Goal: Task Accomplishment & Management: Manage account settings

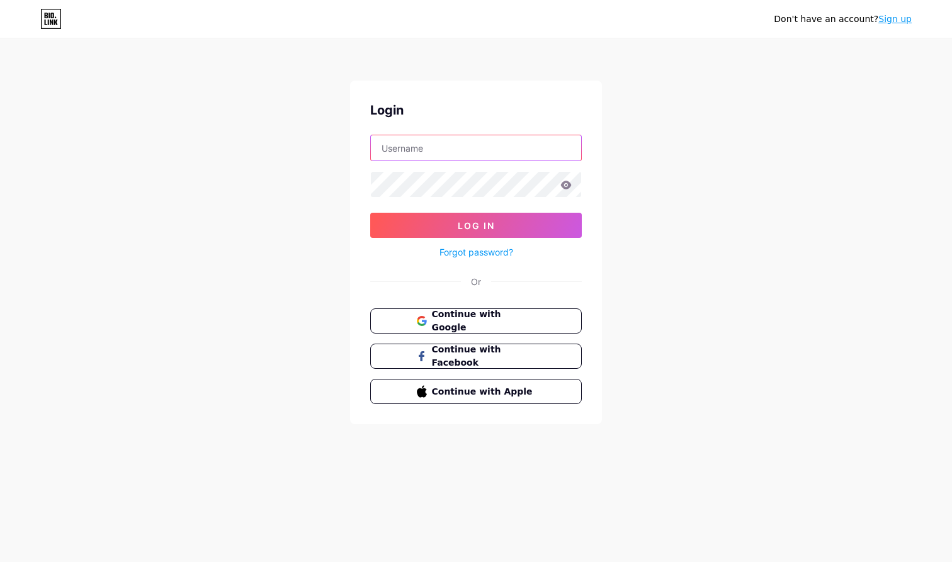
type input "[DOMAIN_NAME][EMAIL_ADDRESS][DOMAIN_NAME]"
click at [476, 225] on button "Log In" at bounding box center [476, 225] width 212 height 25
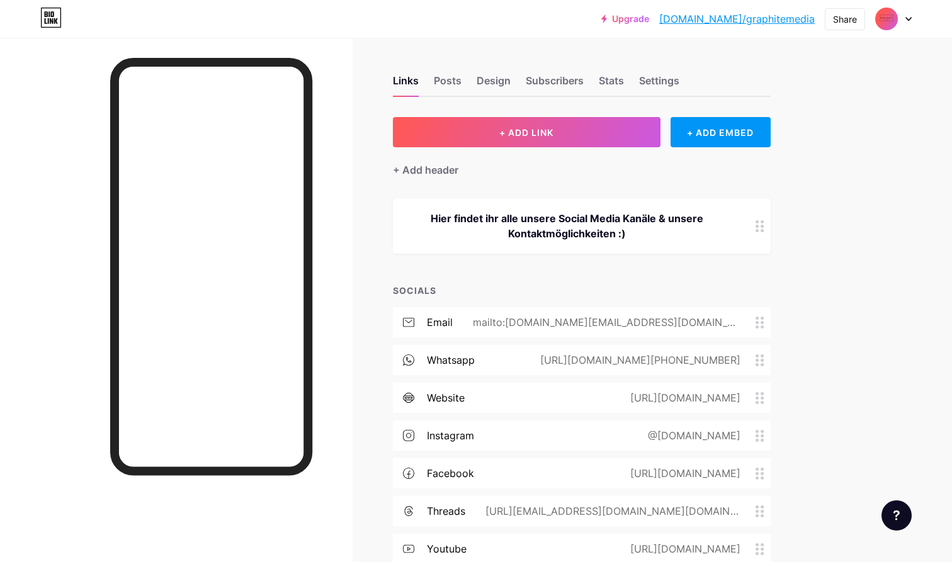
click at [864, 341] on div "Upgrade [DOMAIN_NAME]/graphi... [DOMAIN_NAME]/graphitemedia Share Switch accoun…" at bounding box center [476, 332] width 952 height 665
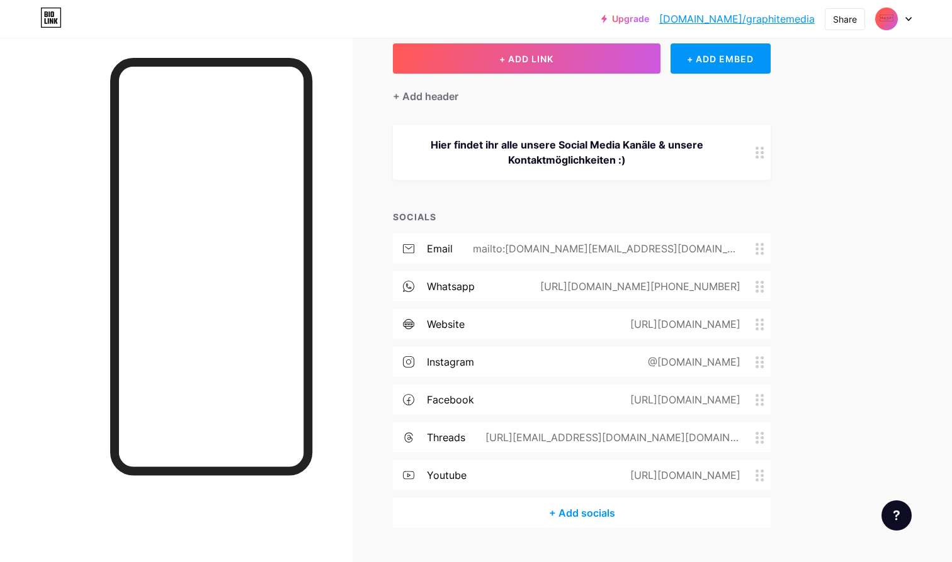
scroll to position [103, 0]
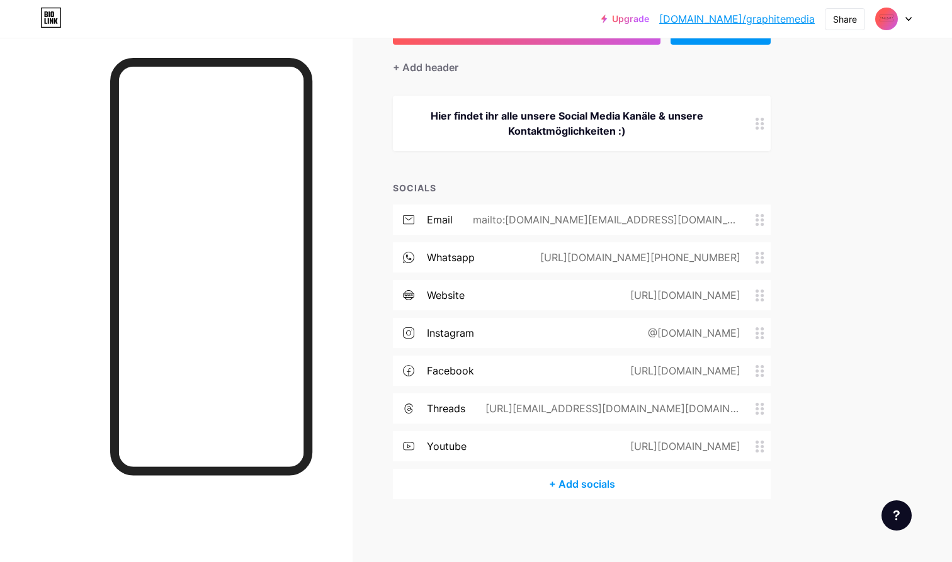
click at [660, 217] on div "mailto:[DOMAIN_NAME][EMAIL_ADDRESS][DOMAIN_NAME]" at bounding box center [604, 219] width 303 height 15
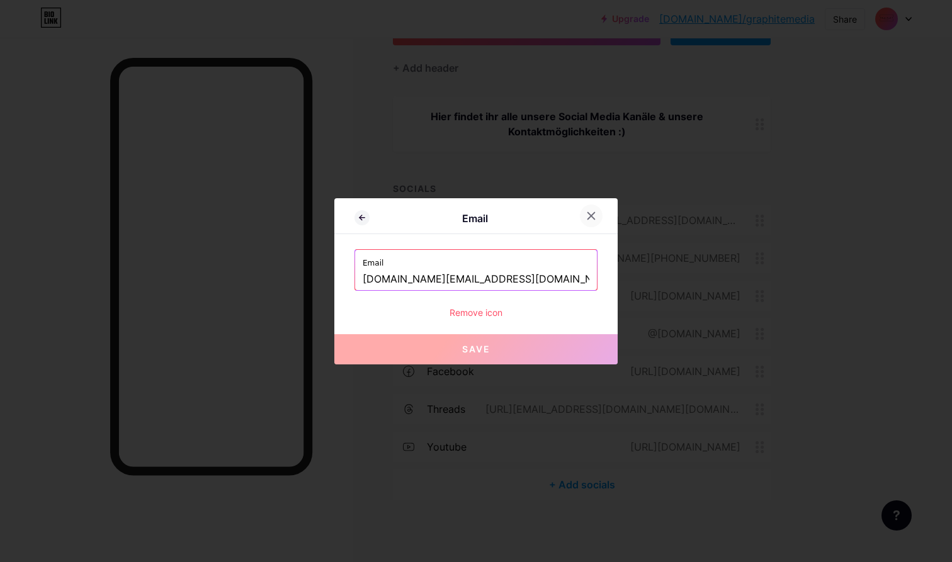
click at [588, 210] on div at bounding box center [591, 216] width 23 height 23
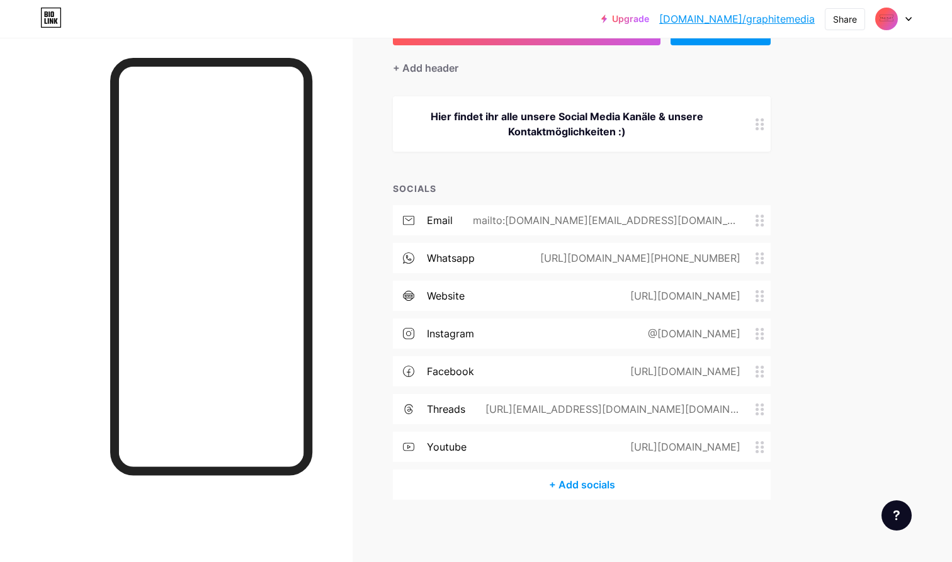
click at [691, 297] on div "[URL][DOMAIN_NAME]" at bounding box center [682, 295] width 145 height 15
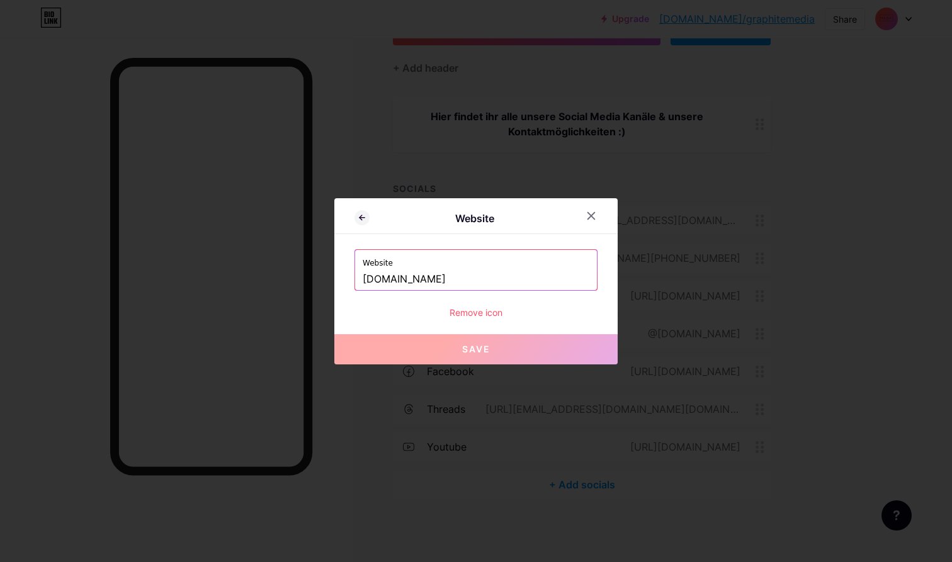
click at [365, 280] on input "[DOMAIN_NAME]" at bounding box center [476, 279] width 227 height 21
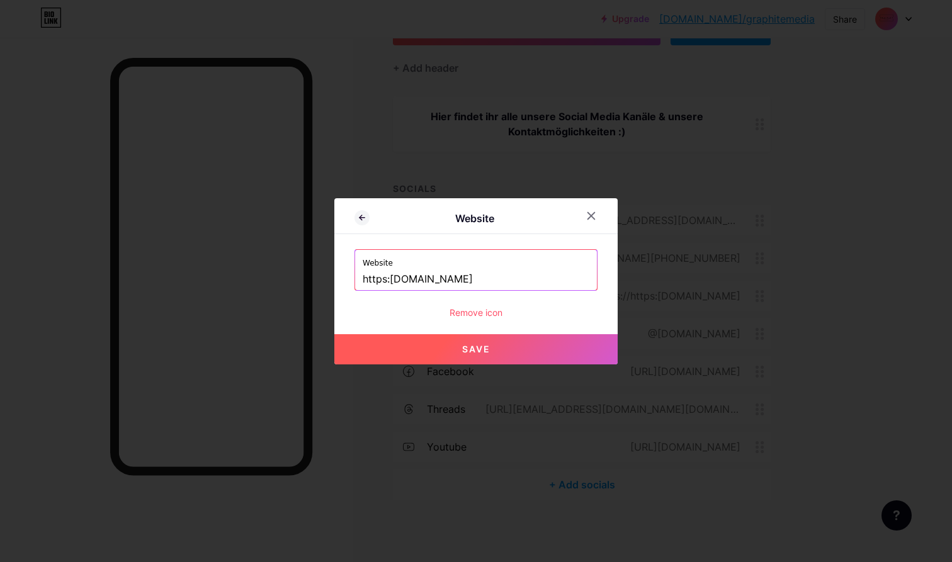
click at [392, 278] on input "https:[DOMAIN_NAME]" at bounding box center [476, 279] width 227 height 21
type input "[URL][DOMAIN_NAME]"
click at [405, 350] on button "Save" at bounding box center [475, 349] width 283 height 30
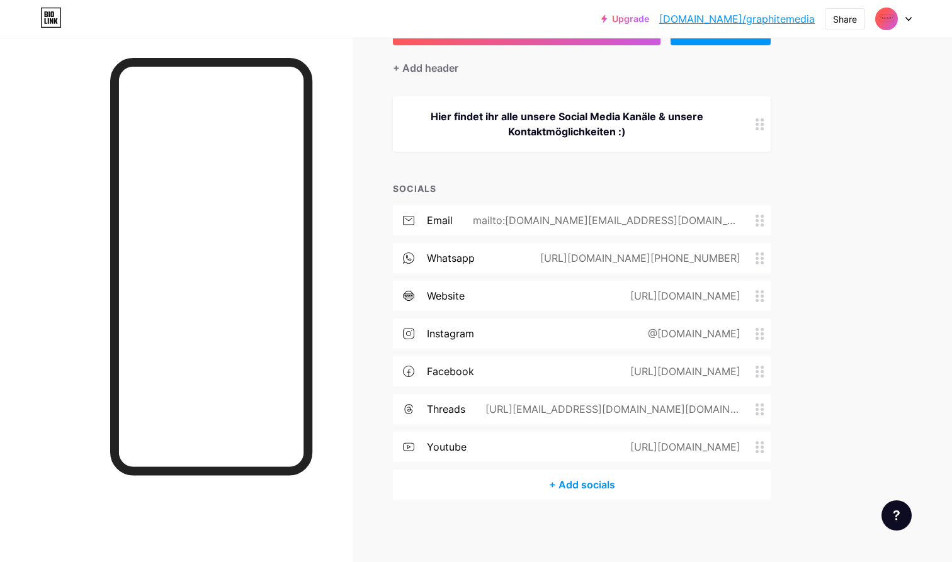
click at [581, 490] on div "+ Add socials" at bounding box center [582, 485] width 378 height 30
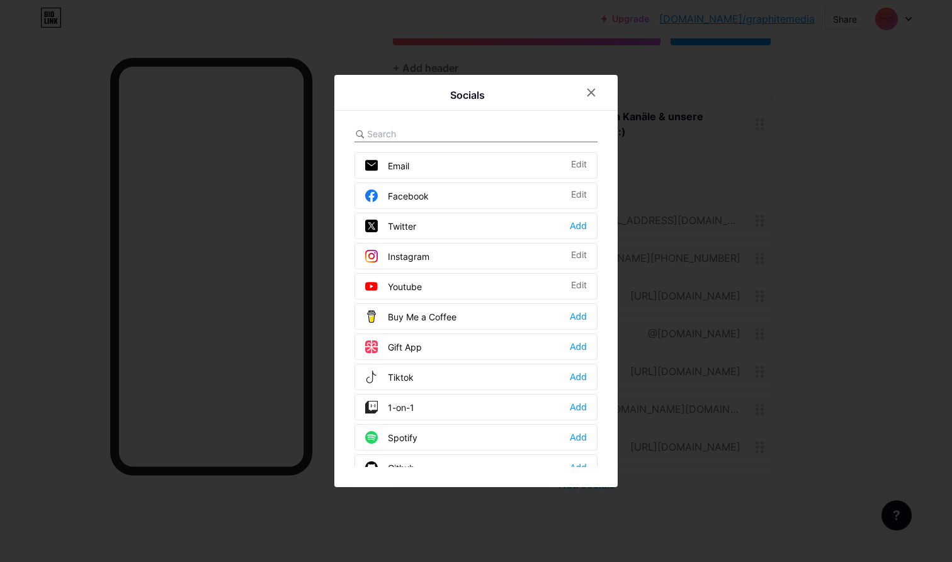
click at [504, 128] on input "text" at bounding box center [436, 133] width 139 height 13
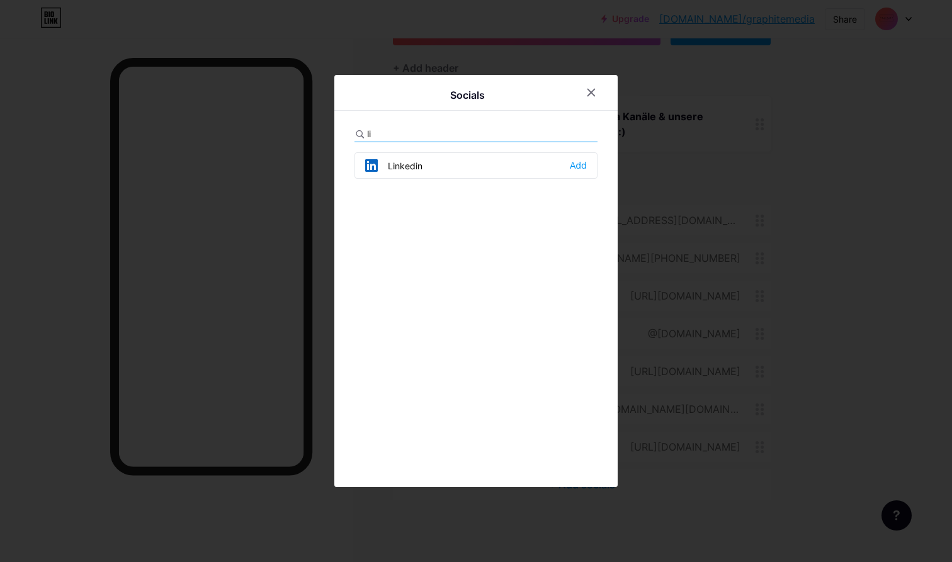
type input "li"
click at [492, 162] on div "Linkedin Add" at bounding box center [475, 165] width 243 height 26
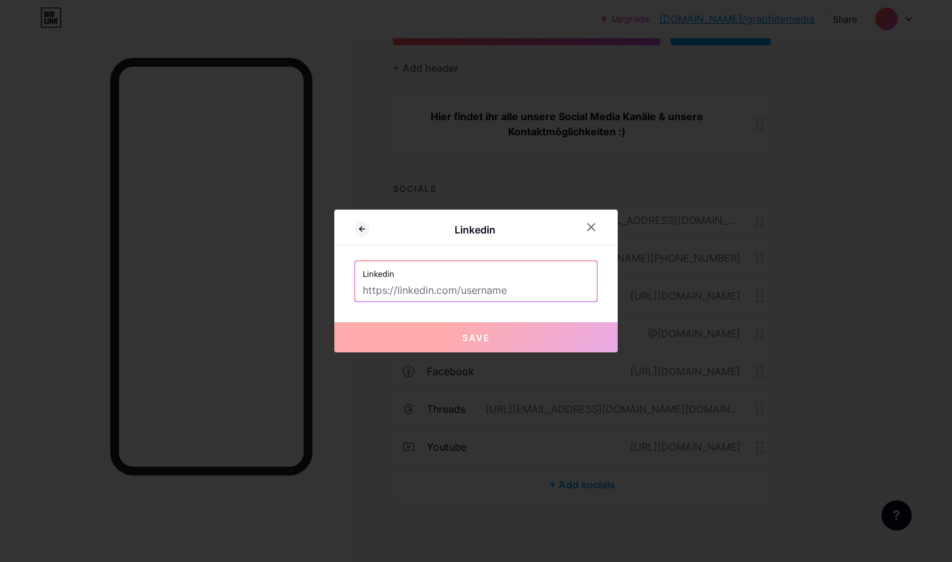
paste input "[DOMAIN_NAME][URL]"
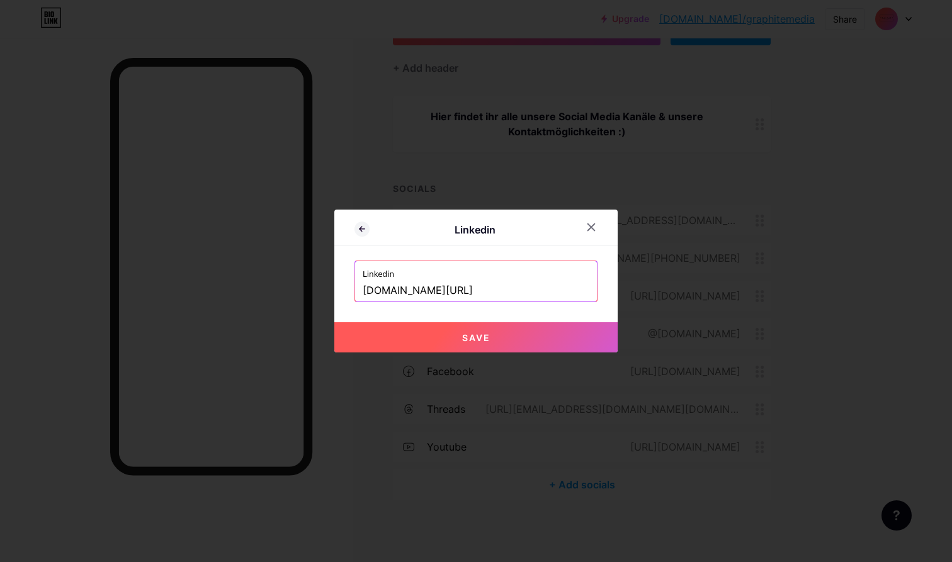
click at [512, 332] on button "Save" at bounding box center [475, 337] width 283 height 30
type input "[URL][DOMAIN_NAME]"
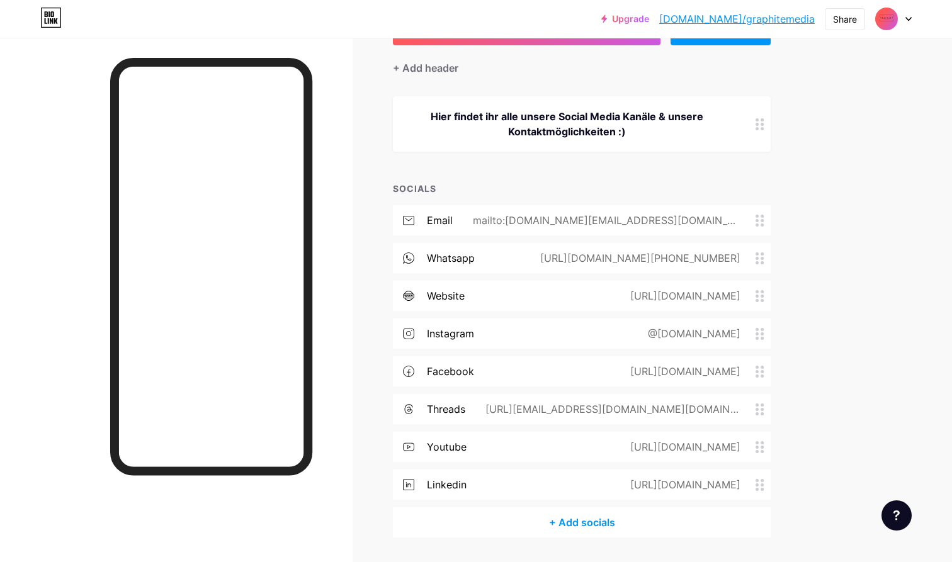
click at [835, 337] on div "Upgrade [DOMAIN_NAME]/graphi... [DOMAIN_NAME]/graphitemedia Share Switch accoun…" at bounding box center [476, 249] width 952 height 703
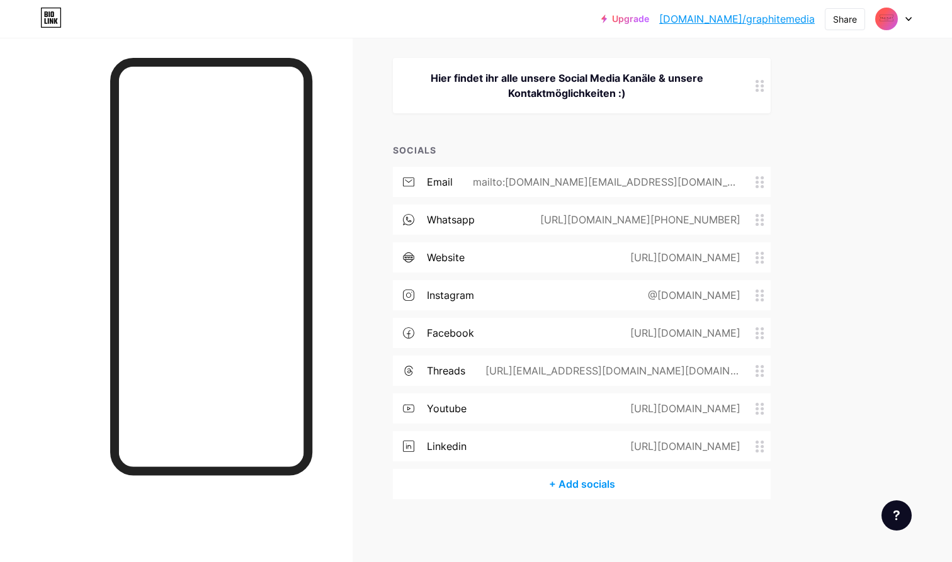
scroll to position [140, 0]
click at [931, 198] on div "Upgrade [DOMAIN_NAME]/graphi... [DOMAIN_NAME]/graphitemedia Share Switch accoun…" at bounding box center [476, 211] width 952 height 703
click at [788, 13] on link "[DOMAIN_NAME]/graphitemedia" at bounding box center [737, 18] width 156 height 15
